Goal: Communication & Community: Connect with others

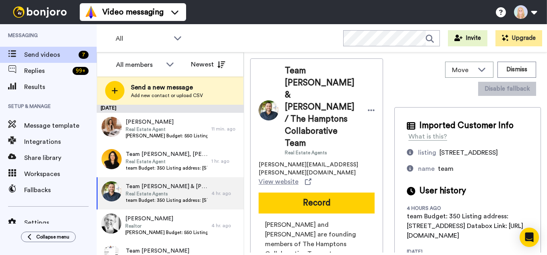
scroll to position [83, 0]
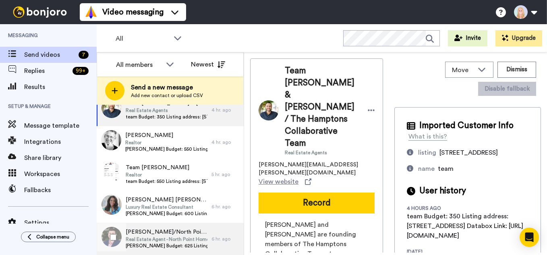
click at [172, 237] on span "Real Estate Agent - North Point Home Group" at bounding box center [167, 239] width 82 height 6
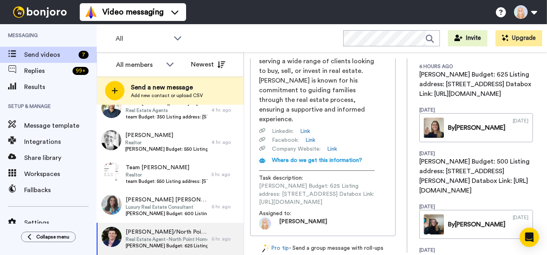
scroll to position [0, 97]
drag, startPoint x: 264, startPoint y: 195, endPoint x: 399, endPoint y: 191, distance: 134.9
click at [399, 191] on div "[PERSON_NAME]/North Point Home Group Real Estate Agent - North Point Home Group…" at bounding box center [395, 155] width 291 height 194
copy span "[URL][DOMAIN_NAME]"
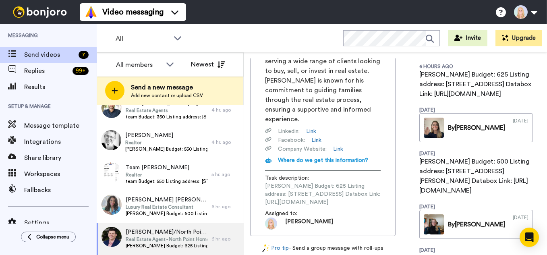
scroll to position [0, 0]
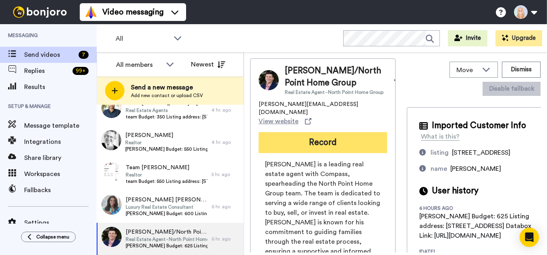
click at [345, 140] on button "Record" at bounding box center [322, 142] width 128 height 21
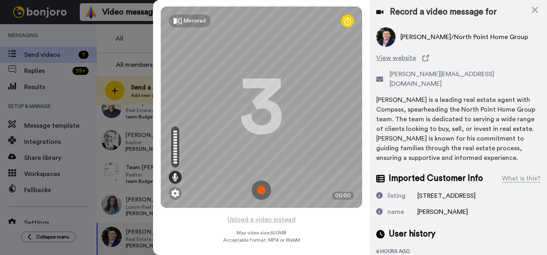
click at [264, 189] on img at bounding box center [261, 189] width 19 height 19
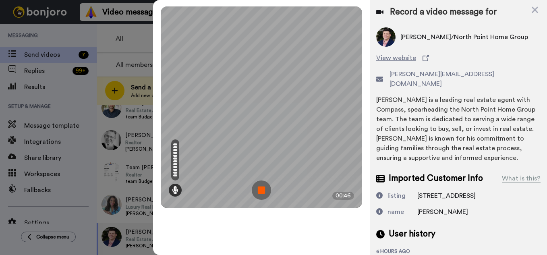
click at [264, 190] on img at bounding box center [261, 189] width 19 height 19
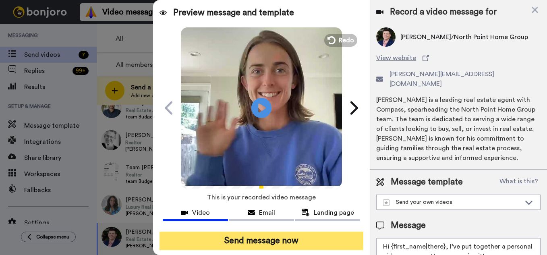
click at [285, 243] on button "Send message now" at bounding box center [261, 240] width 204 height 19
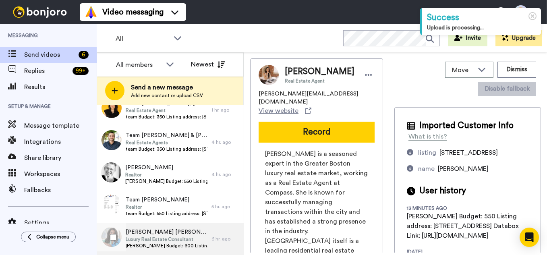
click at [179, 232] on span "[PERSON_NAME] [PERSON_NAME]" at bounding box center [167, 232] width 82 height 8
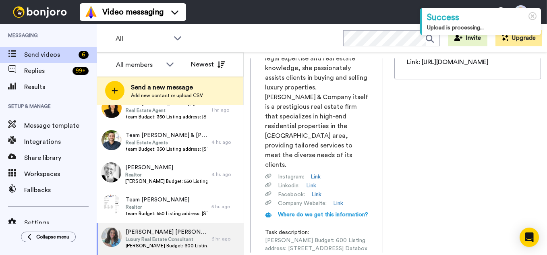
scroll to position [0, 94]
drag, startPoint x: 265, startPoint y: 202, endPoint x: 395, endPoint y: 202, distance: 130.0
click at [383, 202] on div "Jessica Jessica Cooke Scarborough Luxury Real Estate Consultant jesscs@beacham.…" at bounding box center [316, 87] width 133 height 405
copy span "https://app.databox.com/datawall/e636805694e6d301635ddaabfc4855ef73c9cc68cc18ff"
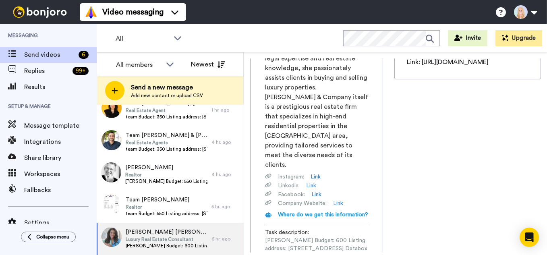
scroll to position [0, 0]
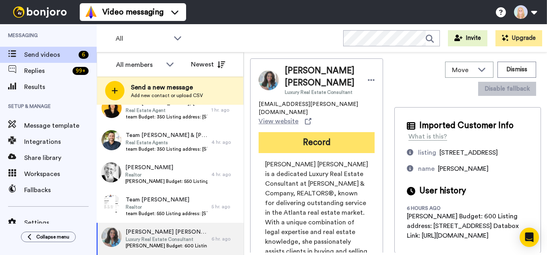
click at [306, 132] on button "Record" at bounding box center [316, 142] width 116 height 21
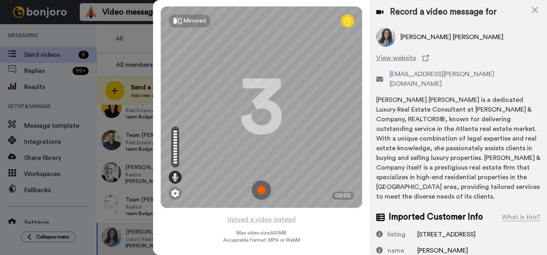
click at [264, 187] on img at bounding box center [261, 189] width 19 height 19
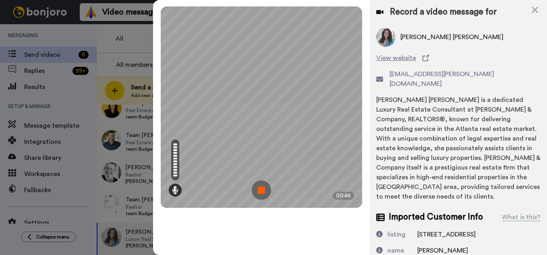
click at [262, 189] on img at bounding box center [261, 189] width 19 height 19
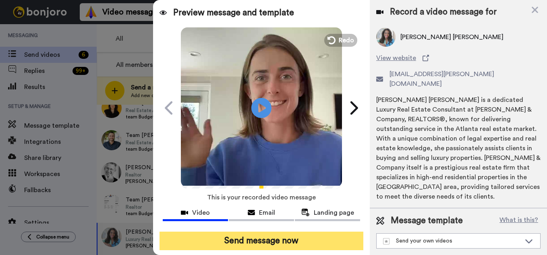
click at [269, 237] on button "Send message now" at bounding box center [261, 240] width 204 height 19
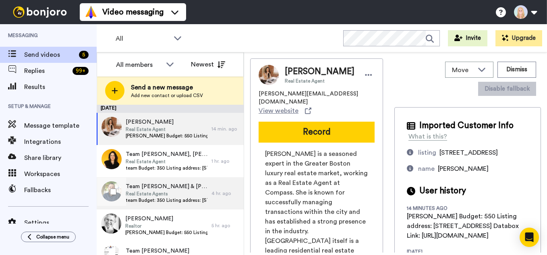
scroll to position [19, 0]
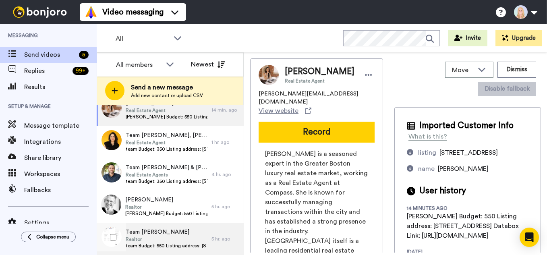
click at [166, 244] on span "team Budget: 550 Listing address: 3614 Ordway St NW Databox Link: https://app.d…" at bounding box center [167, 245] width 82 height 6
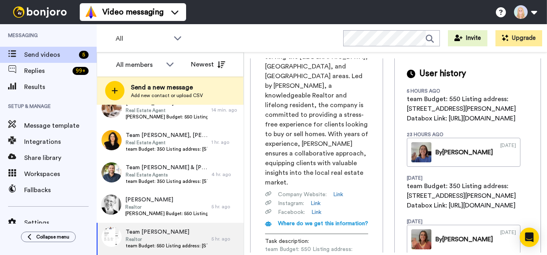
scroll to position [0, 96]
drag, startPoint x: 265, startPoint y: 209, endPoint x: 400, endPoint y: 209, distance: 134.8
click at [400, 209] on div "Team Casey Aboulafia Realtor casey@homeswithcasey.com View website Record Homes…" at bounding box center [395, 155] width 291 height 194
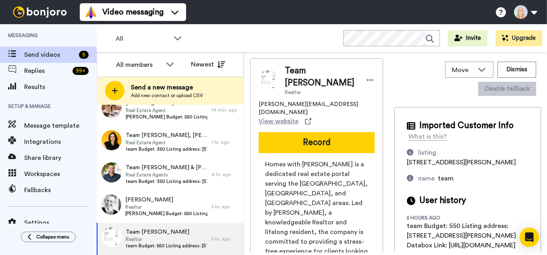
scroll to position [0, 78]
click at [366, 83] on icon at bounding box center [369, 80] width 7 height 8
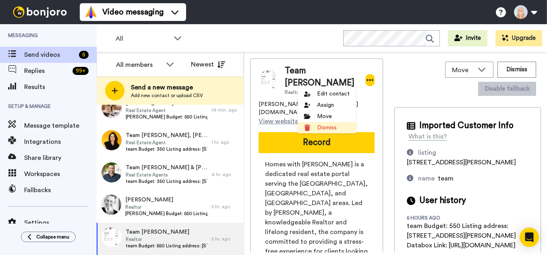
click at [314, 124] on li "Dismiss" at bounding box center [326, 127] width 58 height 11
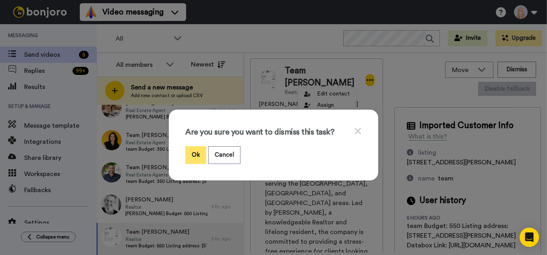
click at [202, 156] on button "Ok" at bounding box center [195, 154] width 21 height 17
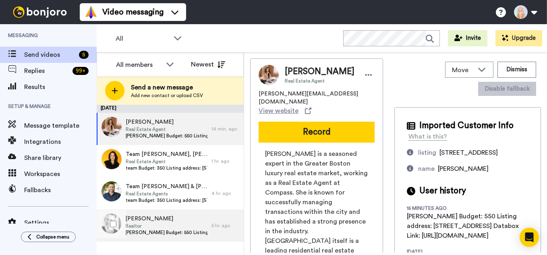
click at [178, 233] on span "Randy Budget: 550 Listing address: 49 Starr Lane Databox Link: https://app.data…" at bounding box center [166, 232] width 82 height 6
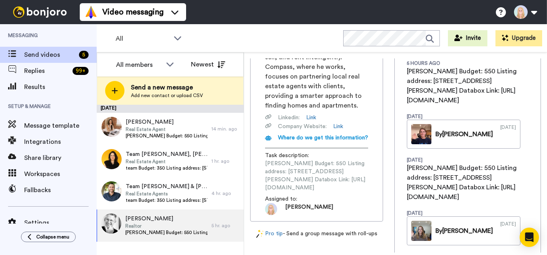
scroll to position [0, 95]
drag, startPoint x: 266, startPoint y: 162, endPoint x: 397, endPoint y: 160, distance: 131.6
click at [397, 160] on div "Randy Randy Musiker Realtor Randy.Musiker@compass.com View website Record Randy…" at bounding box center [395, 155] width 291 height 194
copy span "https://app.databox.com/datawall/07b948920aea61621f9d41d37b4717b531c52fc68cc2410"
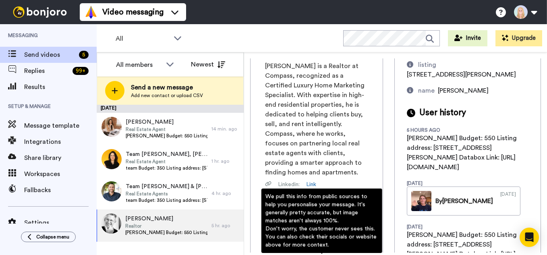
scroll to position [0, 0]
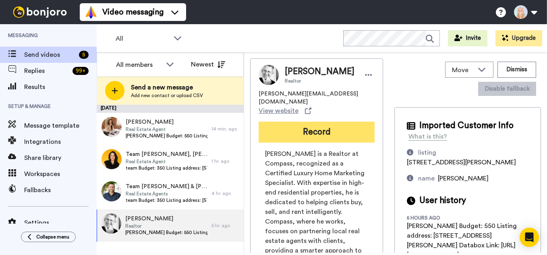
click at [336, 135] on button "Record" at bounding box center [316, 132] width 116 height 21
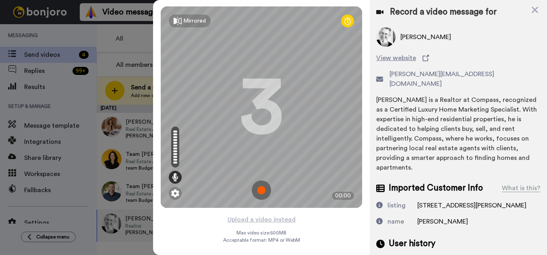
click at [259, 192] on img at bounding box center [261, 189] width 19 height 19
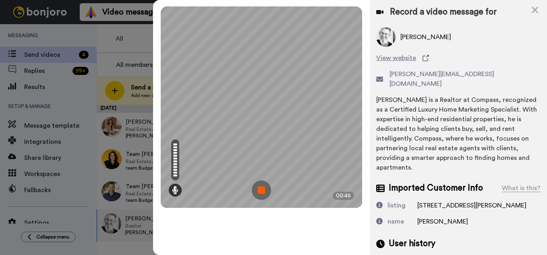
click at [259, 192] on img at bounding box center [261, 189] width 19 height 19
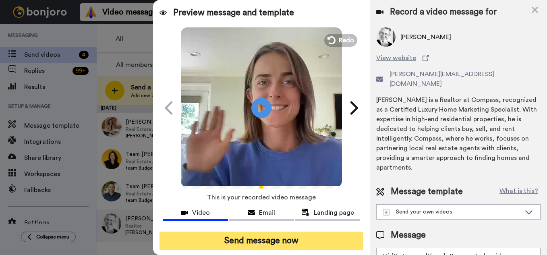
click at [266, 239] on button "Send message now" at bounding box center [261, 240] width 204 height 19
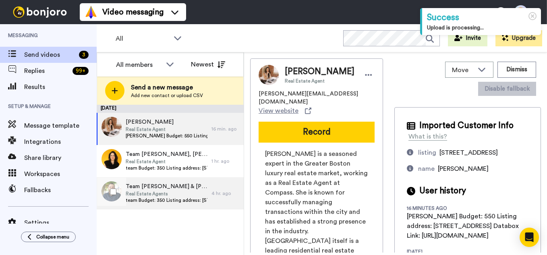
click at [147, 192] on span "Real Estate Agents" at bounding box center [167, 193] width 82 height 6
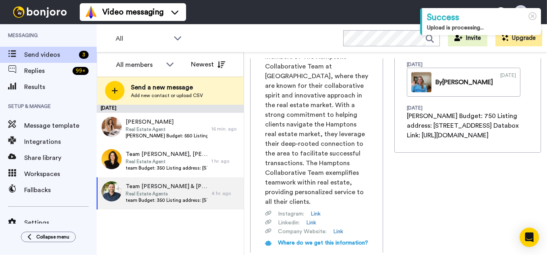
scroll to position [0, 93]
drag, startPoint x: 264, startPoint y: 202, endPoint x: 398, endPoint y: 200, distance: 134.4
click at [398, 200] on div "Team John & Cassie Esposito / The Hamptons Collaborative Team Real Estate Agent…" at bounding box center [395, 155] width 291 height 194
copy span "https://app.databox.com/datawall/dd68ff1c2be65f757aeb41b25fe4f5f9373408068cc2e2f"
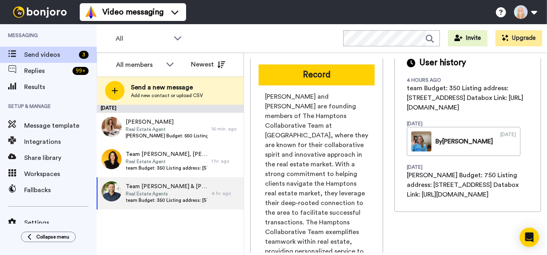
scroll to position [39, 0]
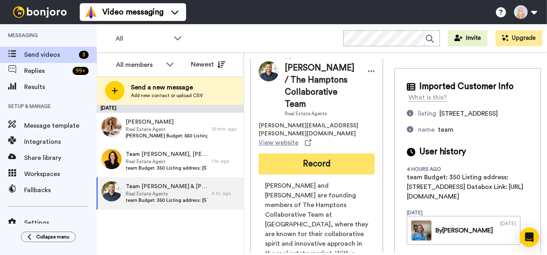
click at [318, 153] on button "Record" at bounding box center [316, 163] width 116 height 21
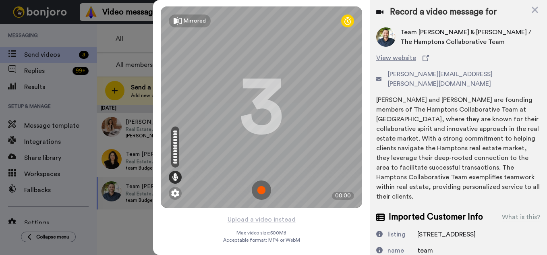
click at [258, 189] on img at bounding box center [261, 189] width 19 height 19
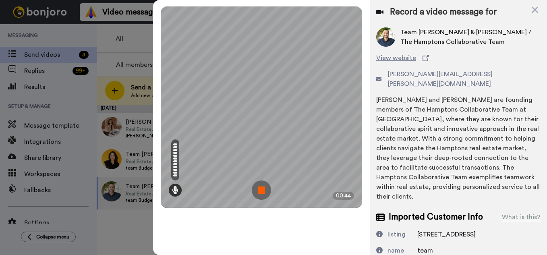
click at [258, 189] on img at bounding box center [261, 189] width 19 height 19
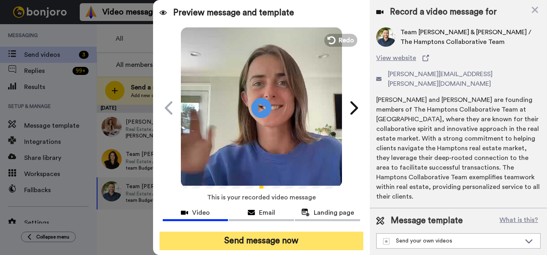
click at [259, 245] on button "Send message now" at bounding box center [261, 240] width 204 height 19
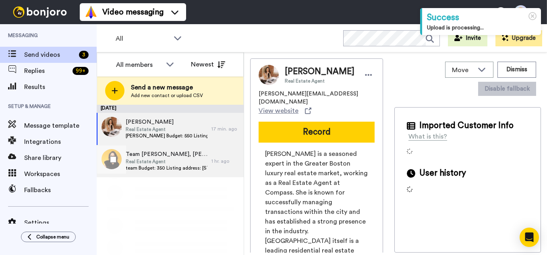
click at [171, 160] on span "Real Estate Agent" at bounding box center [167, 161] width 82 height 6
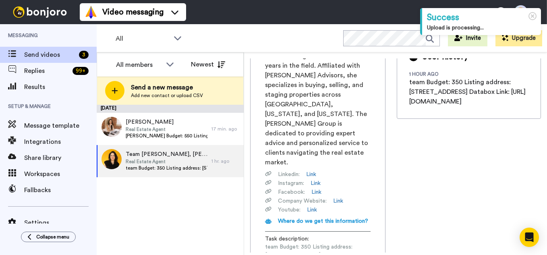
scroll to position [0, 97]
drag, startPoint x: 265, startPoint y: 201, endPoint x: 399, endPoint y: 200, distance: 134.4
click at [399, 200] on div "Team [PERSON_NAME], [PERSON_NAME] Advisors Real Estate Agent [PERSON_NAME][EMAI…" at bounding box center [395, 155] width 291 height 194
copy span "[URL][DOMAIN_NAME]"
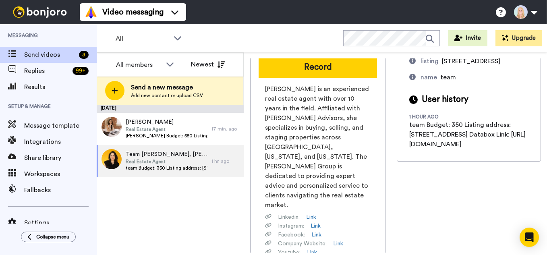
scroll to position [22, 0]
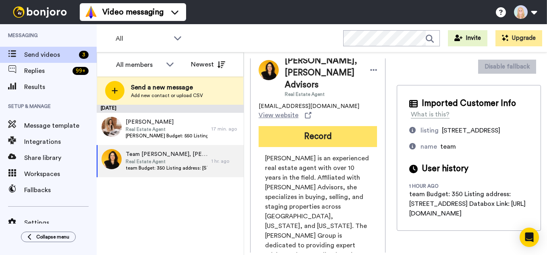
click at [325, 126] on button "Record" at bounding box center [317, 136] width 118 height 21
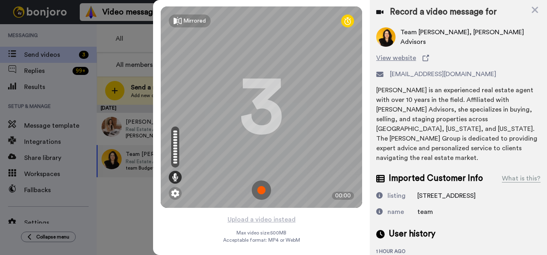
click at [265, 188] on img at bounding box center [261, 189] width 19 height 19
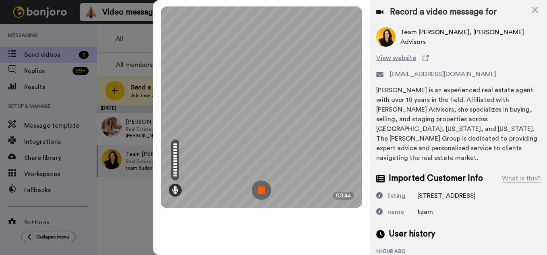
click at [265, 188] on img at bounding box center [261, 189] width 19 height 19
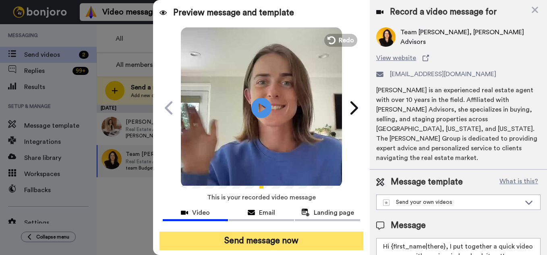
click at [278, 239] on button "Send message now" at bounding box center [261, 240] width 204 height 19
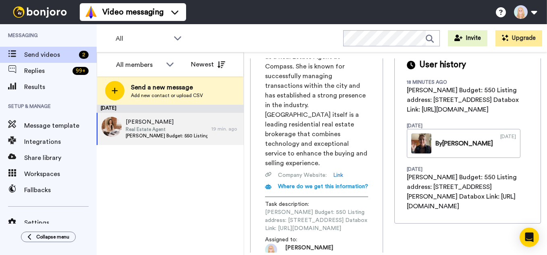
scroll to position [0, 97]
drag, startPoint x: 264, startPoint y: 202, endPoint x: 398, endPoint y: 201, distance: 134.0
click at [398, 201] on div "Kaitlynn Kaitlynn Milone Real Estate Agent kaitlynn.milone@compass.com View web…" at bounding box center [395, 155] width 291 height 194
copy span "https://app.databox.com/datawall/dc277575a07ab1cca03d832ea5b07d8cfe80bc68cc695e"
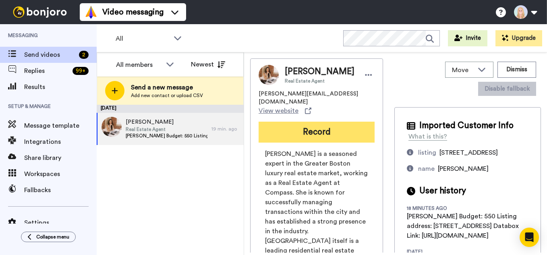
click at [328, 140] on button "Record" at bounding box center [316, 132] width 116 height 21
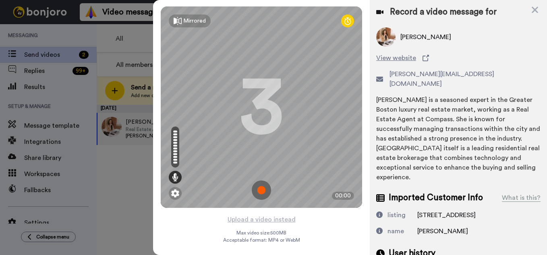
click at [258, 187] on img at bounding box center [261, 189] width 19 height 19
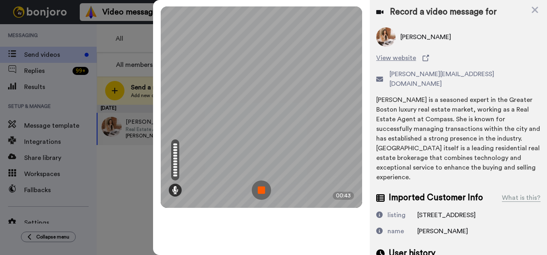
click at [258, 187] on img at bounding box center [261, 189] width 19 height 19
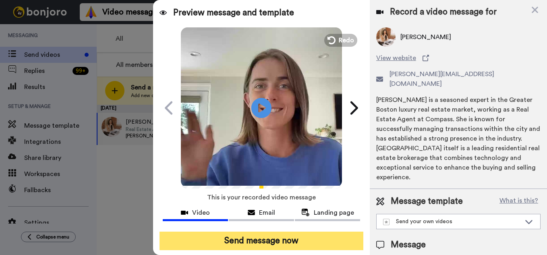
click at [279, 242] on button "Send message now" at bounding box center [261, 240] width 204 height 19
